Goal: Task Accomplishment & Management: Manage account settings

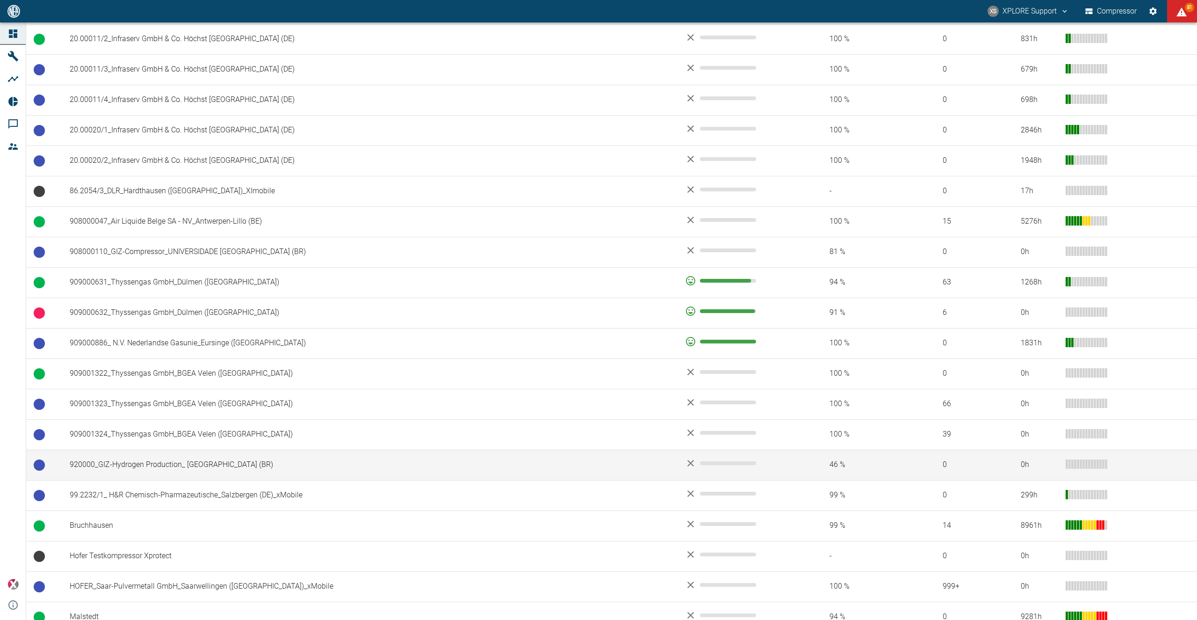
scroll to position [888, 0]
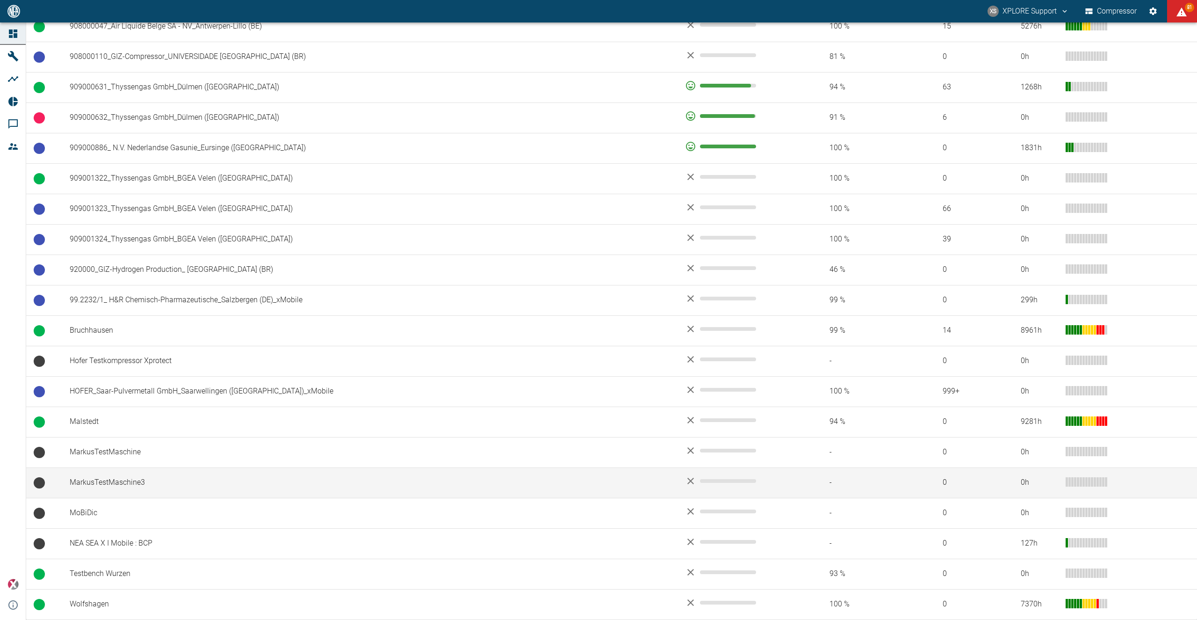
click at [215, 486] on td "MarkusTestMaschine3" at bounding box center [370, 482] width 616 height 30
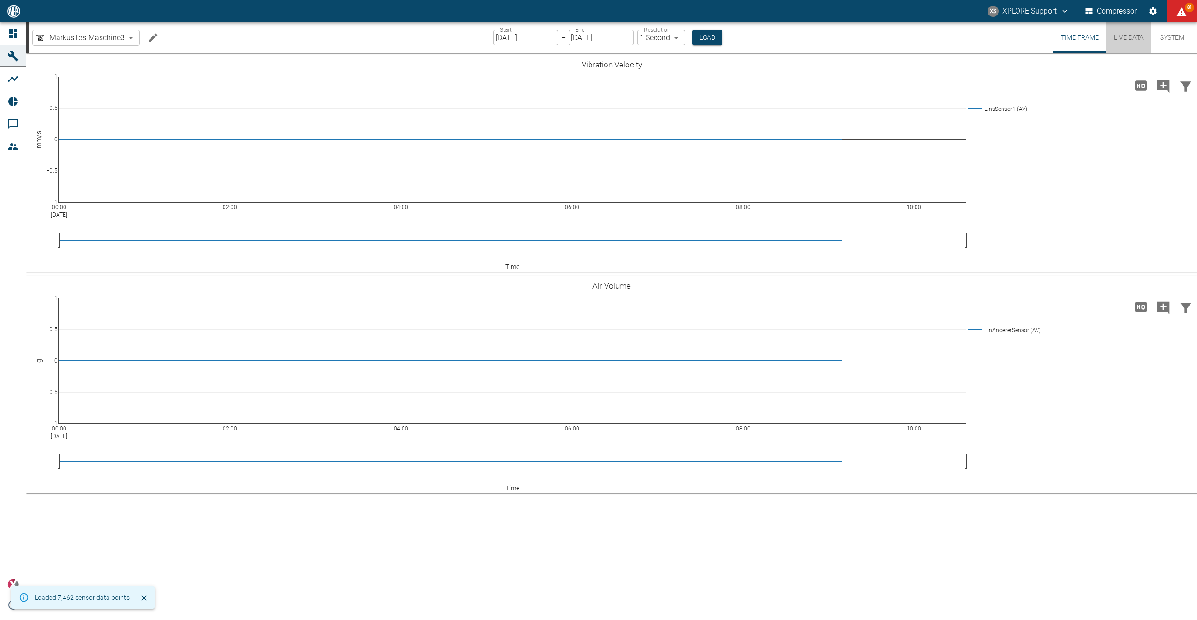
click at [1126, 34] on button "Live Data" at bounding box center [1129, 37] width 45 height 30
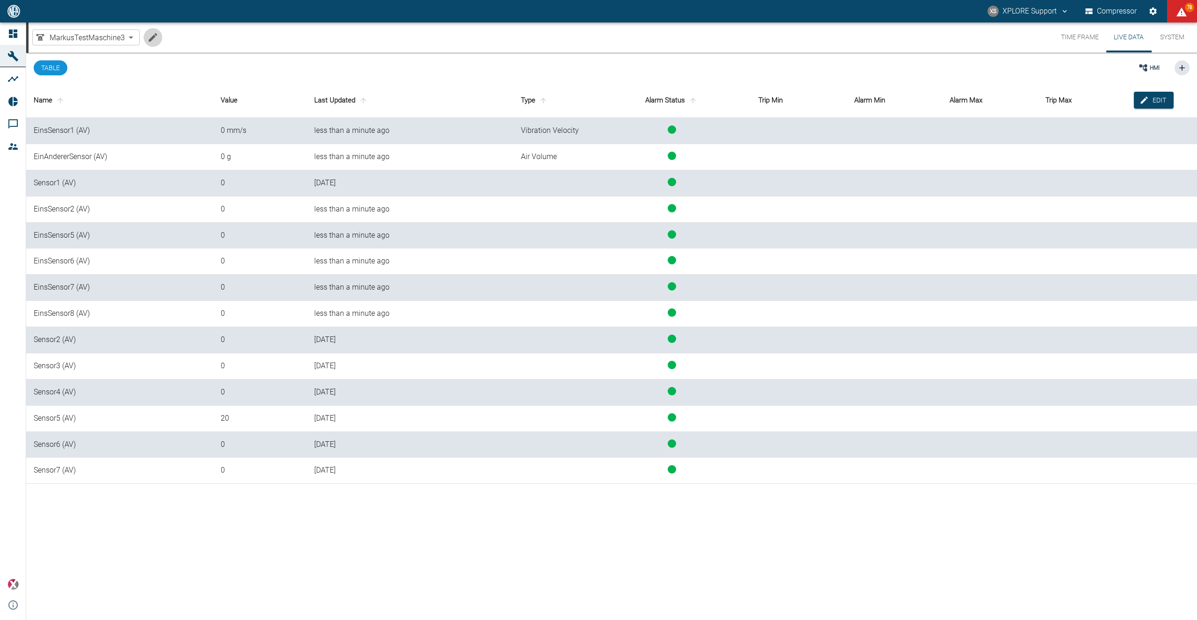
click at [154, 37] on icon "Edit machine" at bounding box center [153, 37] width 8 height 8
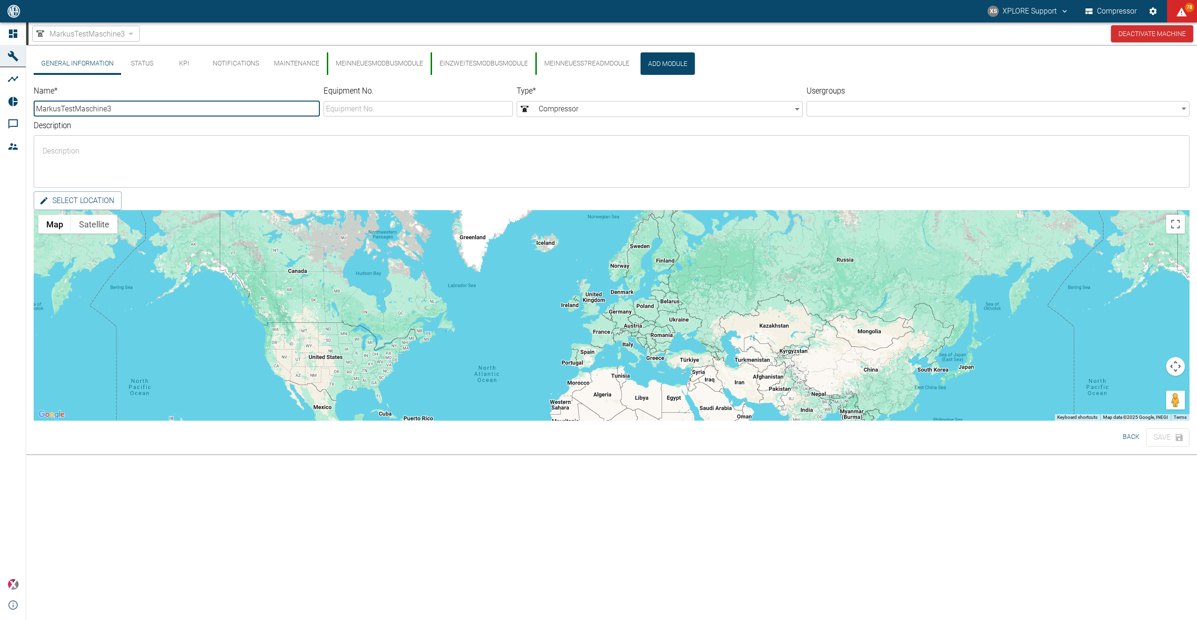
click at [395, 57] on button "MeinNeuesModbusModule" at bounding box center [379, 63] width 104 height 22
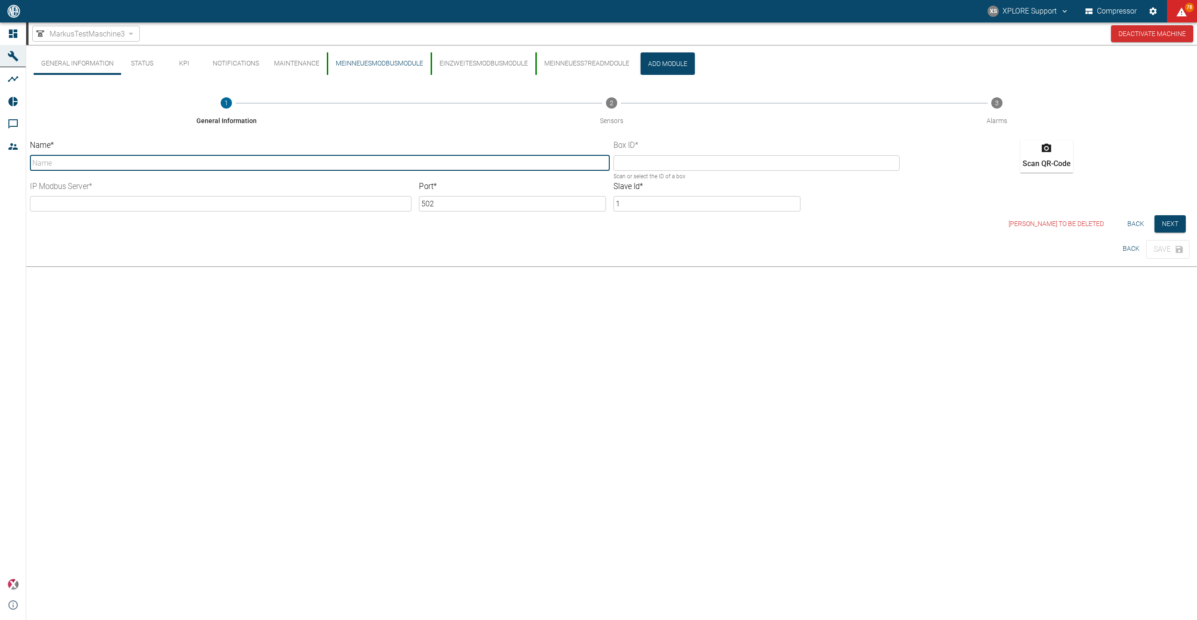
type input "MeinNeuesModbusModule"
type input "9ccf47f8-ca37-c197-ab38-c180c320ebb9"
type input "[TECHNICAL_ID]"
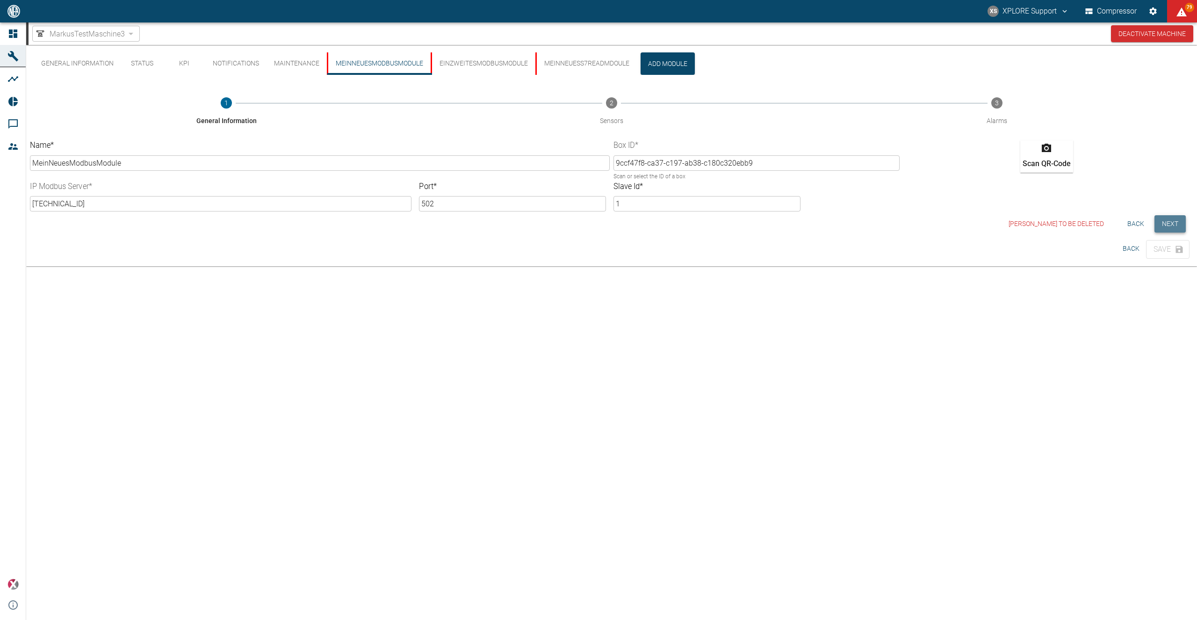
click at [1171, 221] on button "Next" at bounding box center [1170, 223] width 31 height 17
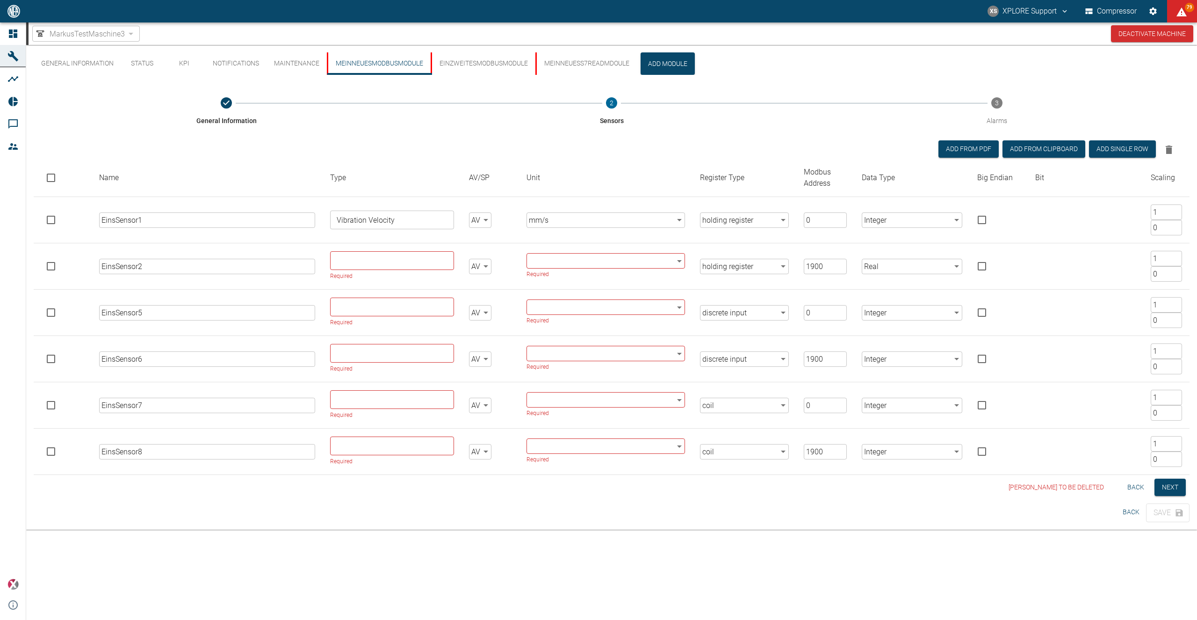
click at [818, 272] on input "1900" at bounding box center [825, 266] width 43 height 15
click at [820, 261] on input "1900" at bounding box center [825, 266] width 43 height 15
click at [817, 265] on input "1900" at bounding box center [825, 266] width 43 height 15
type input "19000"
click at [817, 355] on input "1900" at bounding box center [825, 358] width 43 height 15
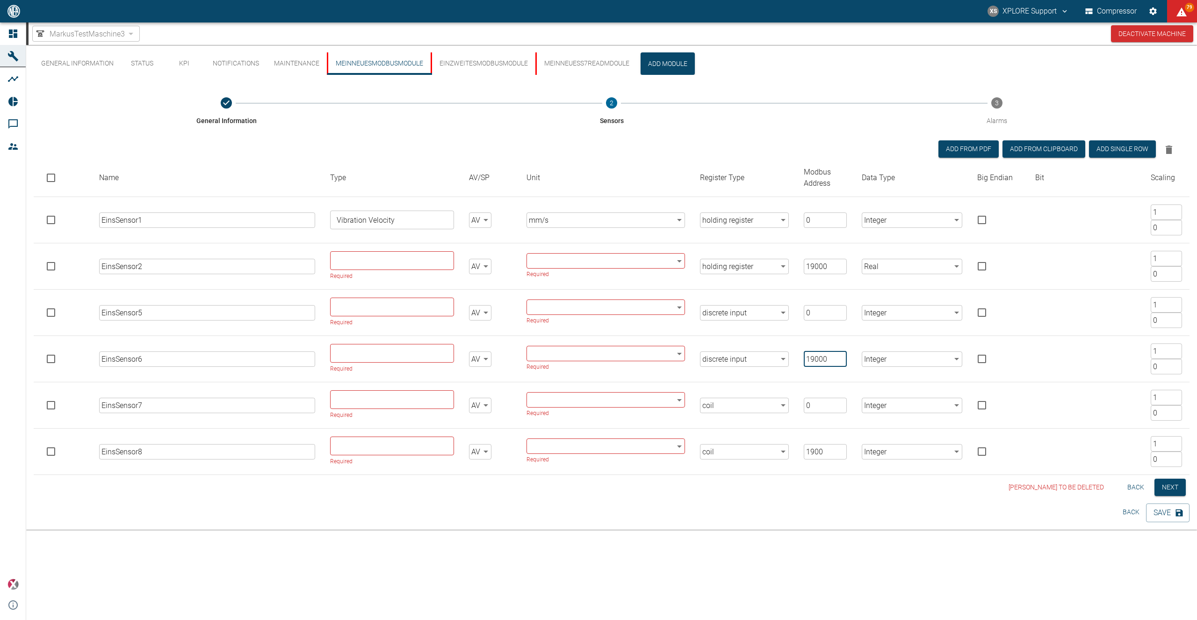
type input "19000"
click at [817, 451] on input "1900" at bounding box center [825, 451] width 43 height 15
type input "19000"
click at [1170, 493] on button "Next" at bounding box center [1170, 487] width 31 height 17
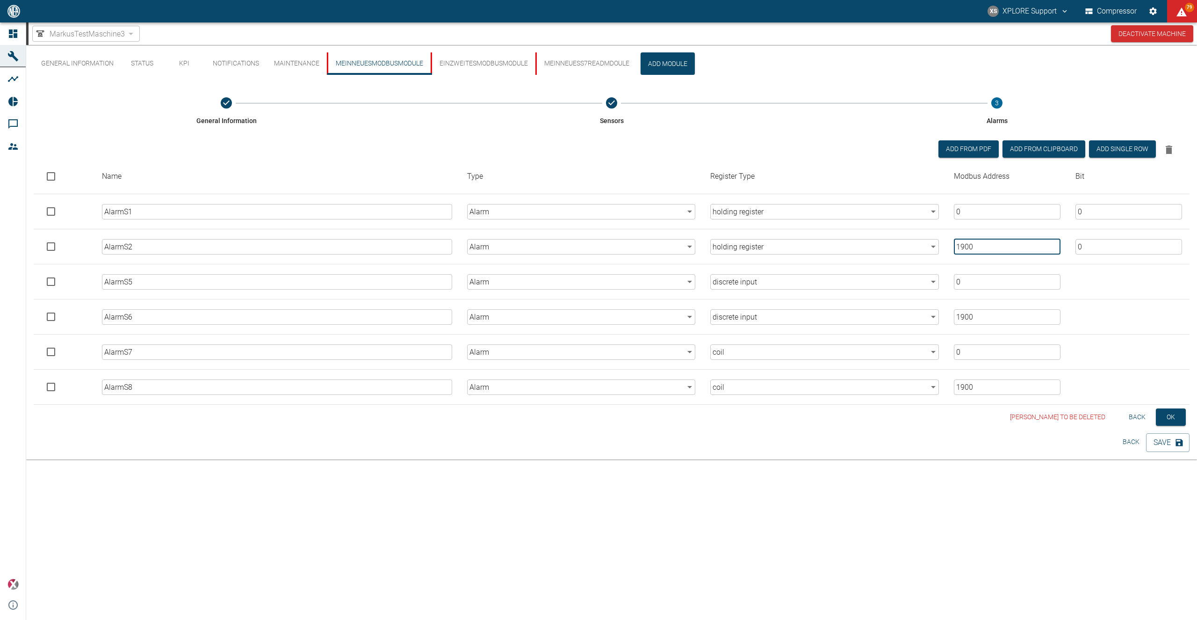
click at [968, 252] on input "1900" at bounding box center [1007, 246] width 107 height 15
type input "19000"
click at [967, 315] on input "1900" at bounding box center [1007, 316] width 107 height 15
type input "19000"
click at [965, 389] on input "1900" at bounding box center [1007, 386] width 107 height 15
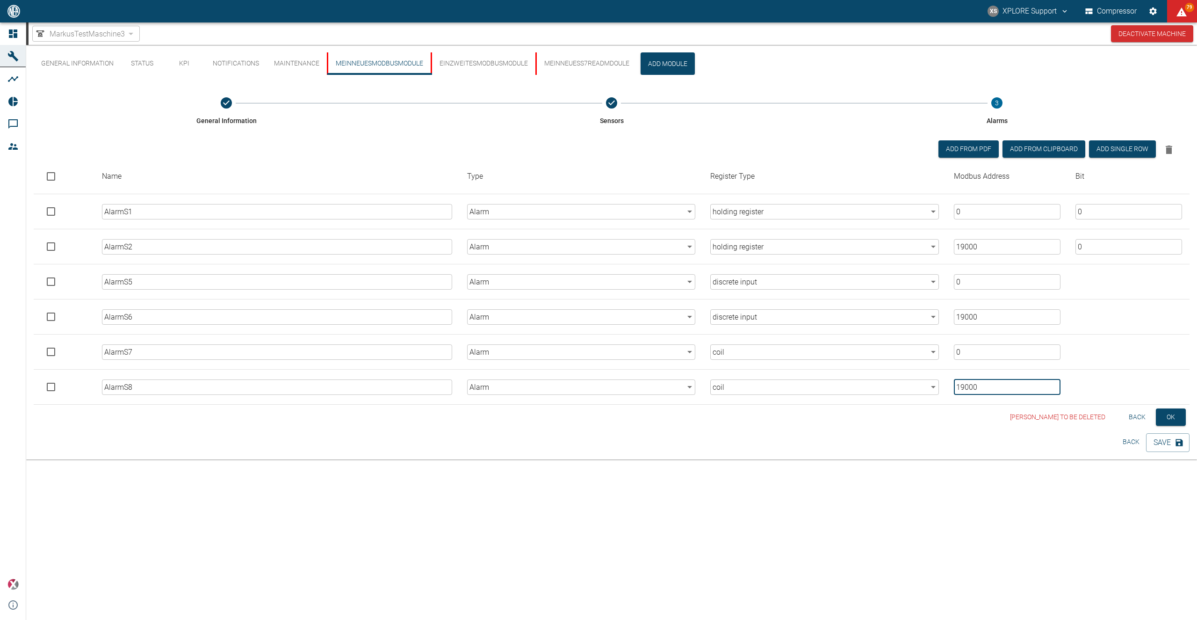
type input "19000"
click at [1140, 423] on button "Back" at bounding box center [1138, 416] width 30 height 17
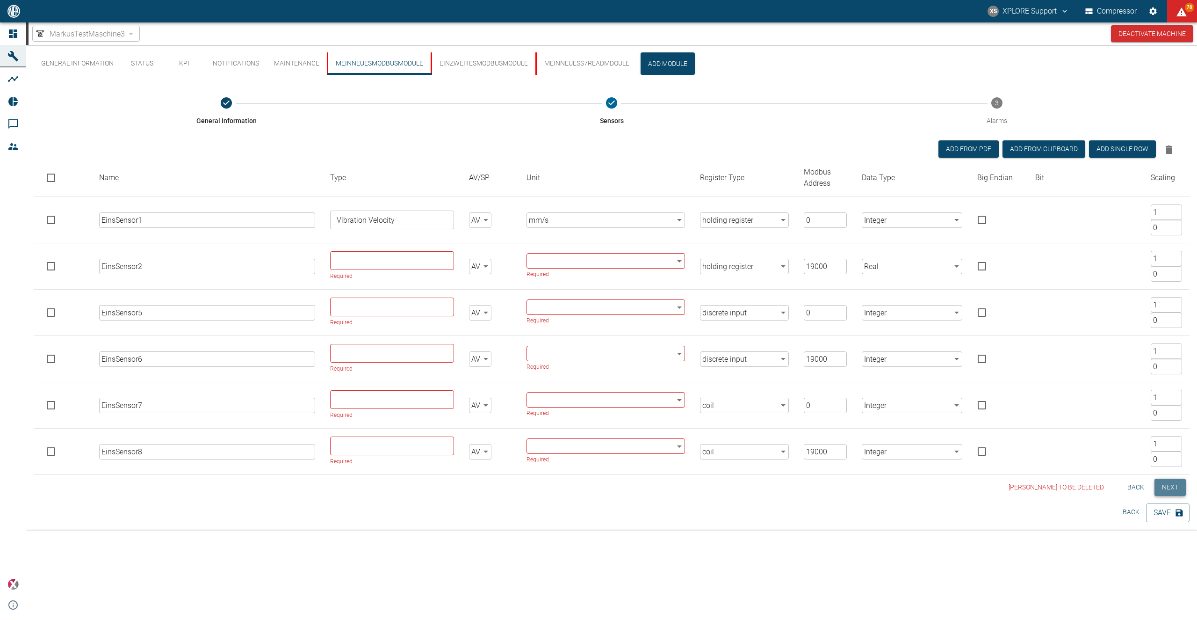
click at [1174, 480] on button "Next" at bounding box center [1170, 487] width 31 height 17
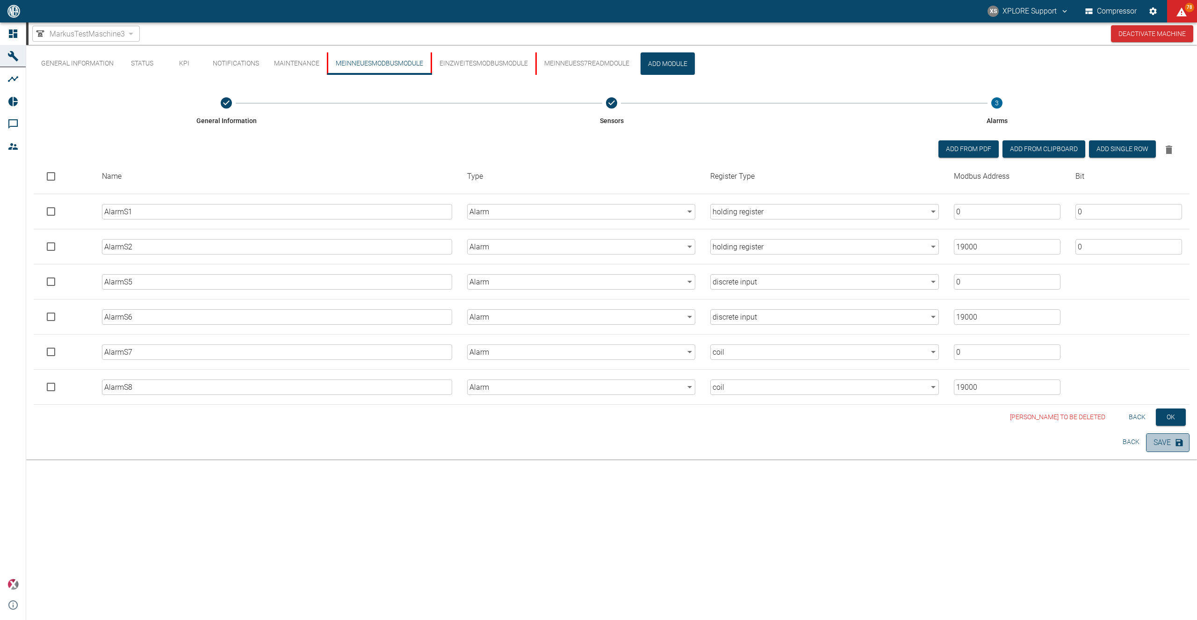
click at [1173, 445] on button "Save" at bounding box center [1168, 442] width 44 height 19
